Goal: Information Seeking & Learning: Learn about a topic

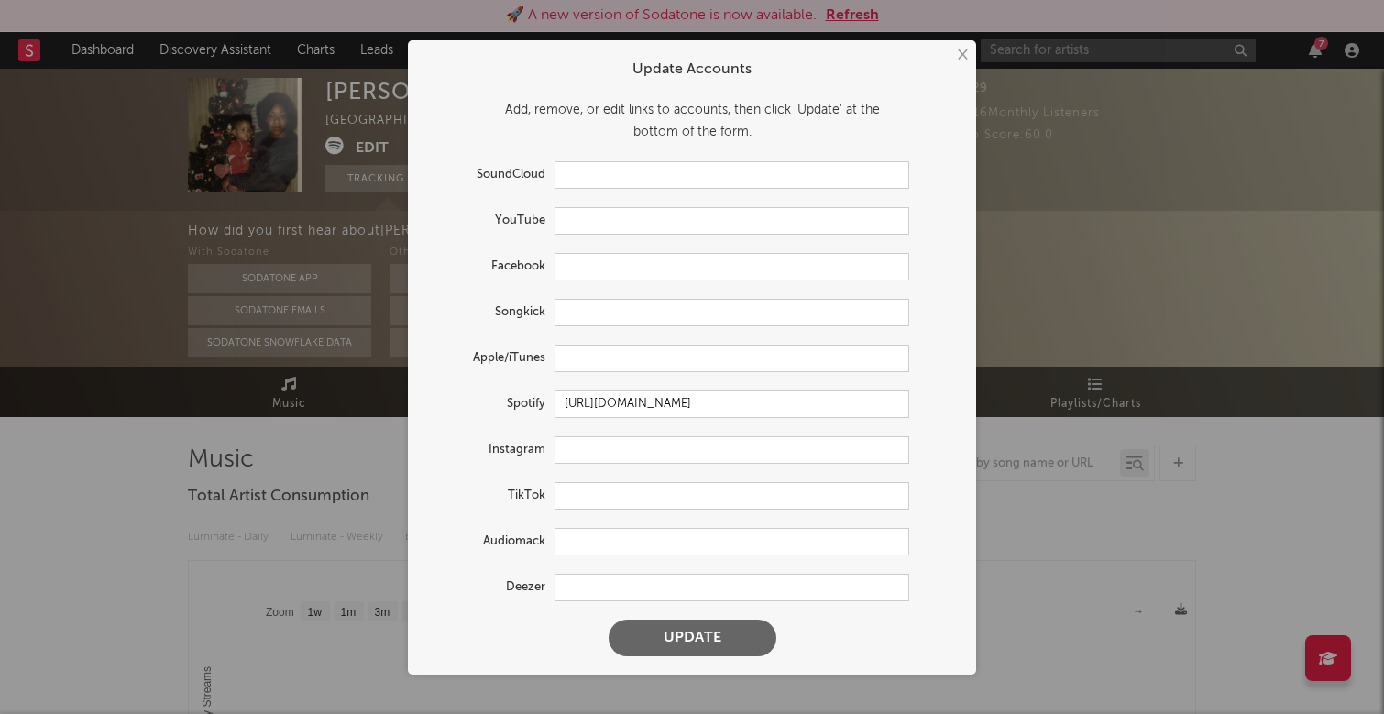
select select "1w"
click at [961, 55] on button "×" at bounding box center [961, 55] width 20 height 20
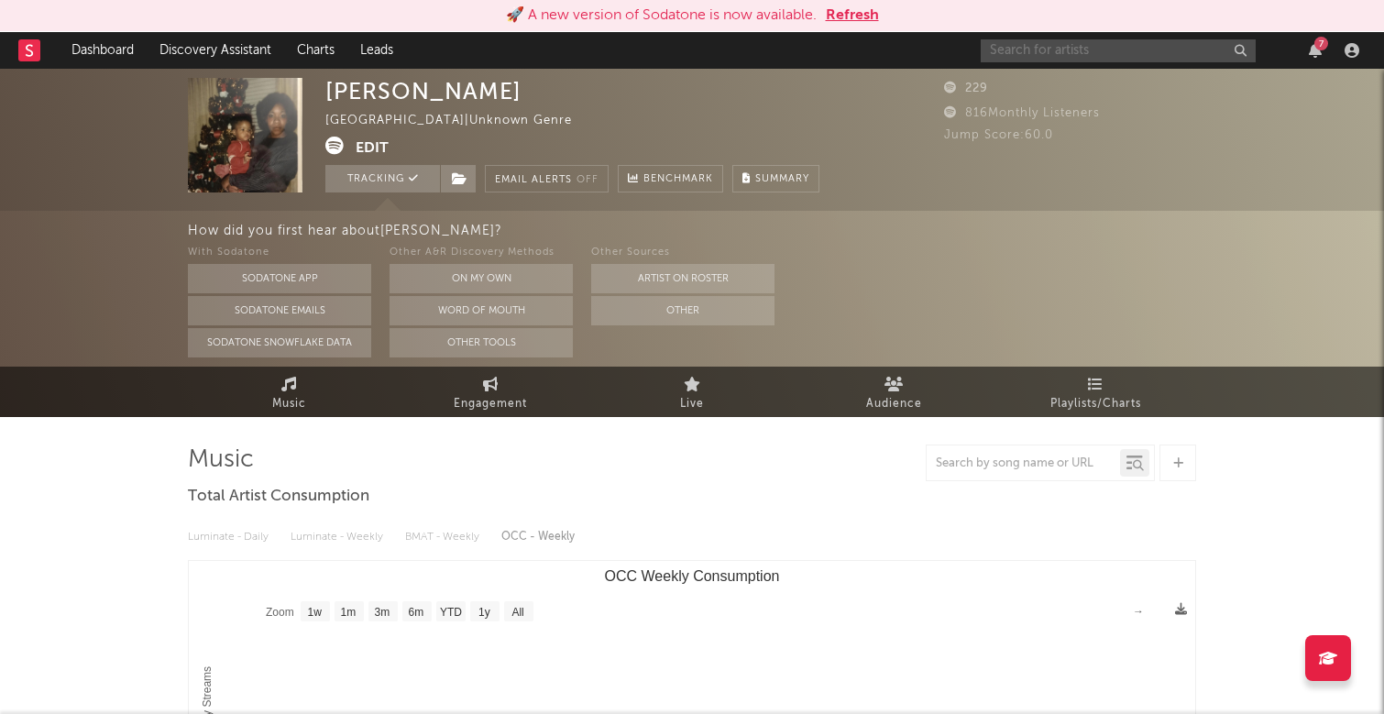
click at [1015, 51] on input "text" at bounding box center [1118, 50] width 275 height 23
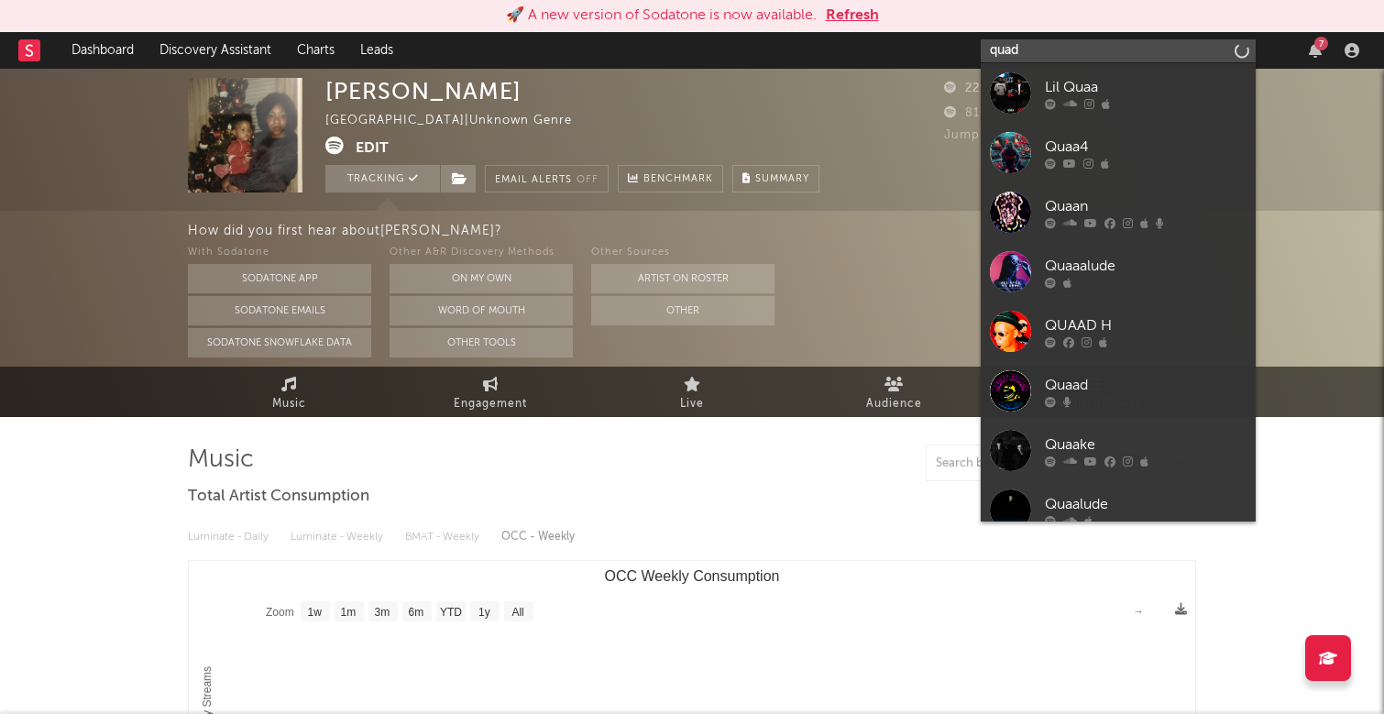
type input "quad"
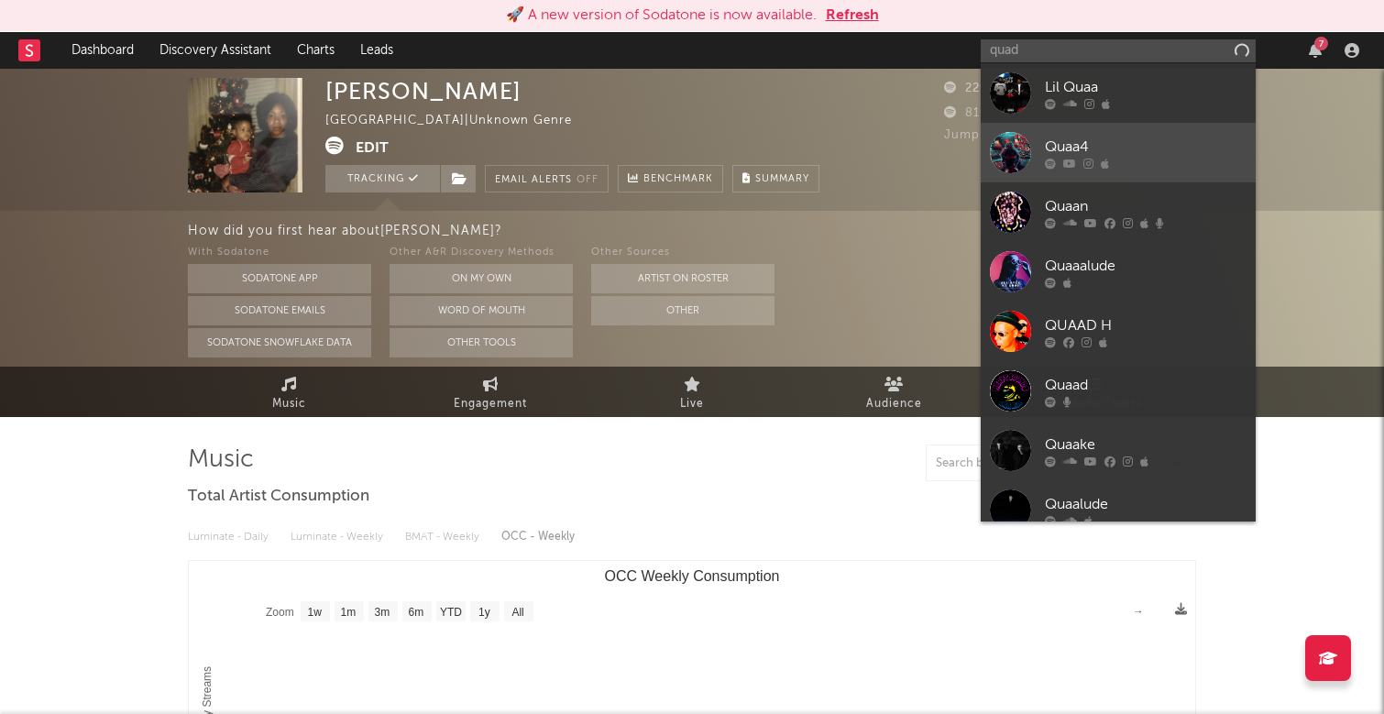
drag, startPoint x: 1045, startPoint y: 62, endPoint x: 1078, endPoint y: 146, distance: 89.7
click at [1078, 146] on div "Quaa4" at bounding box center [1146, 147] width 202 height 22
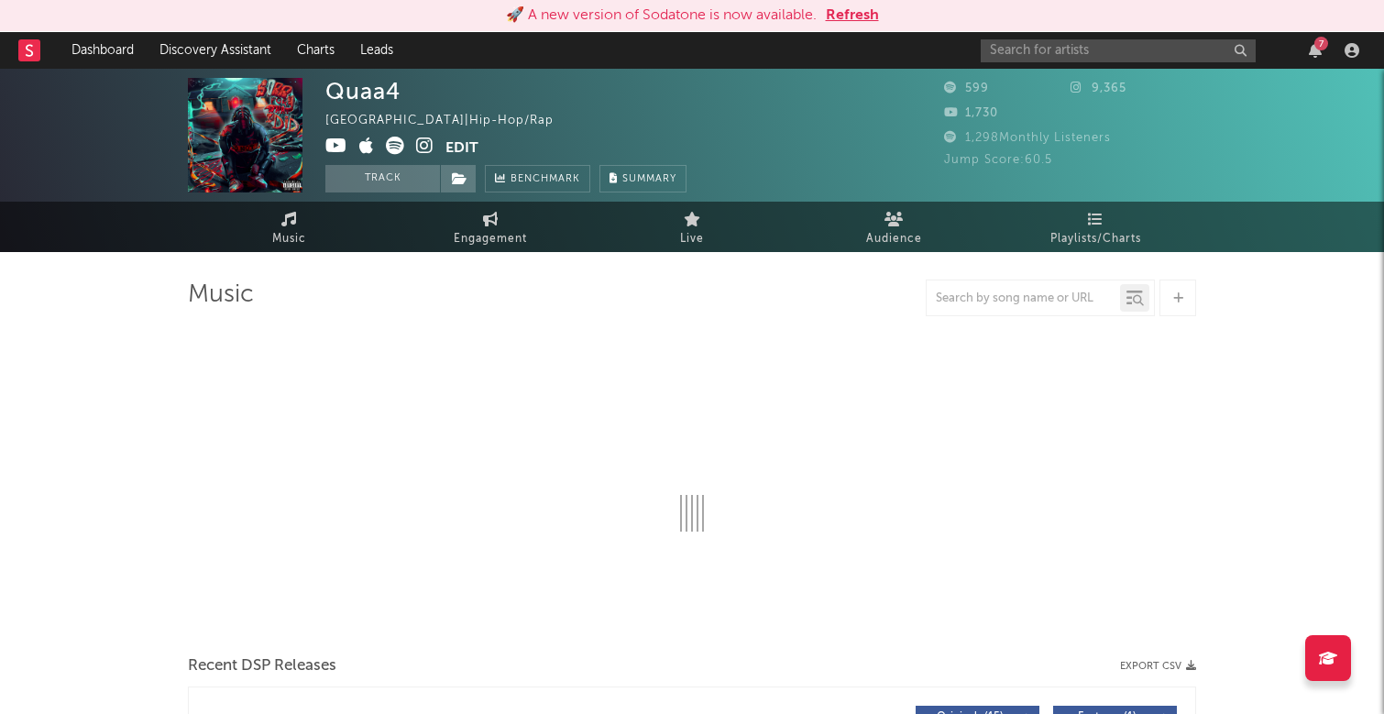
select select "1w"
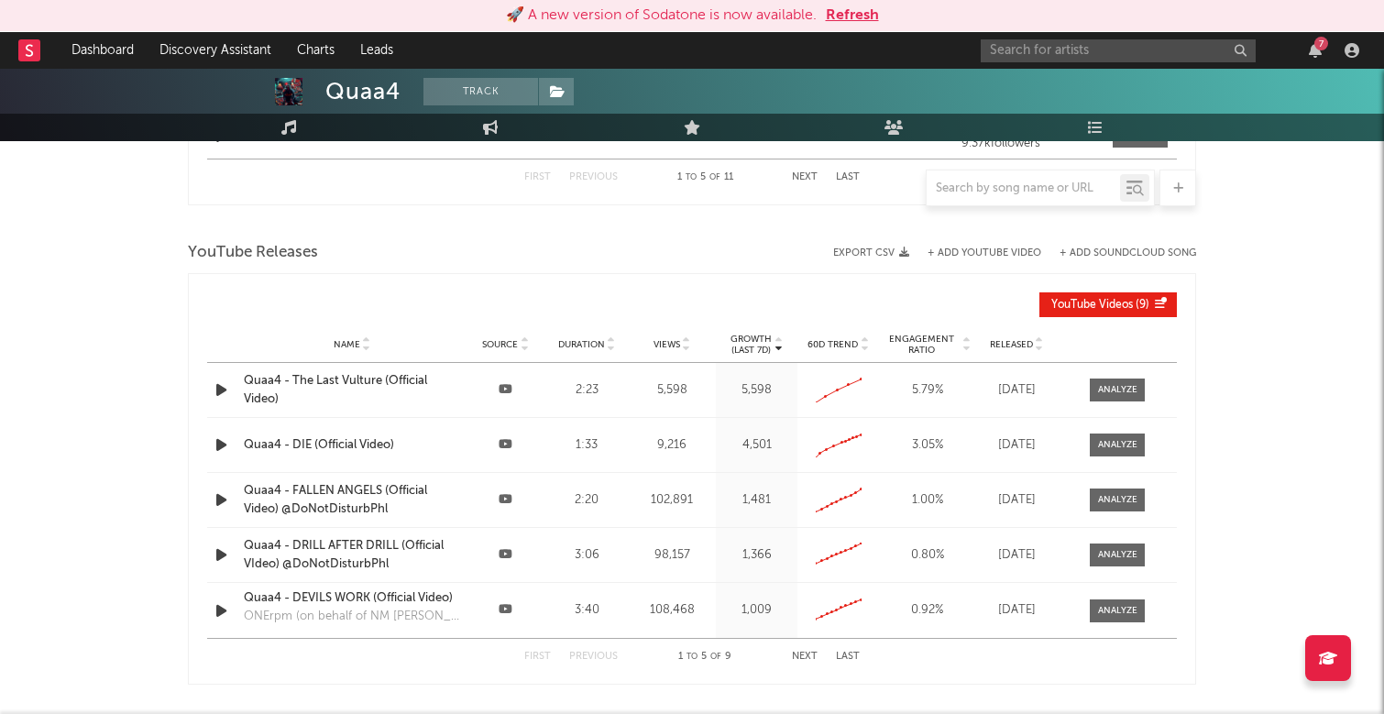
scroll to position [1590, 0]
